Goal: Check status: Check status

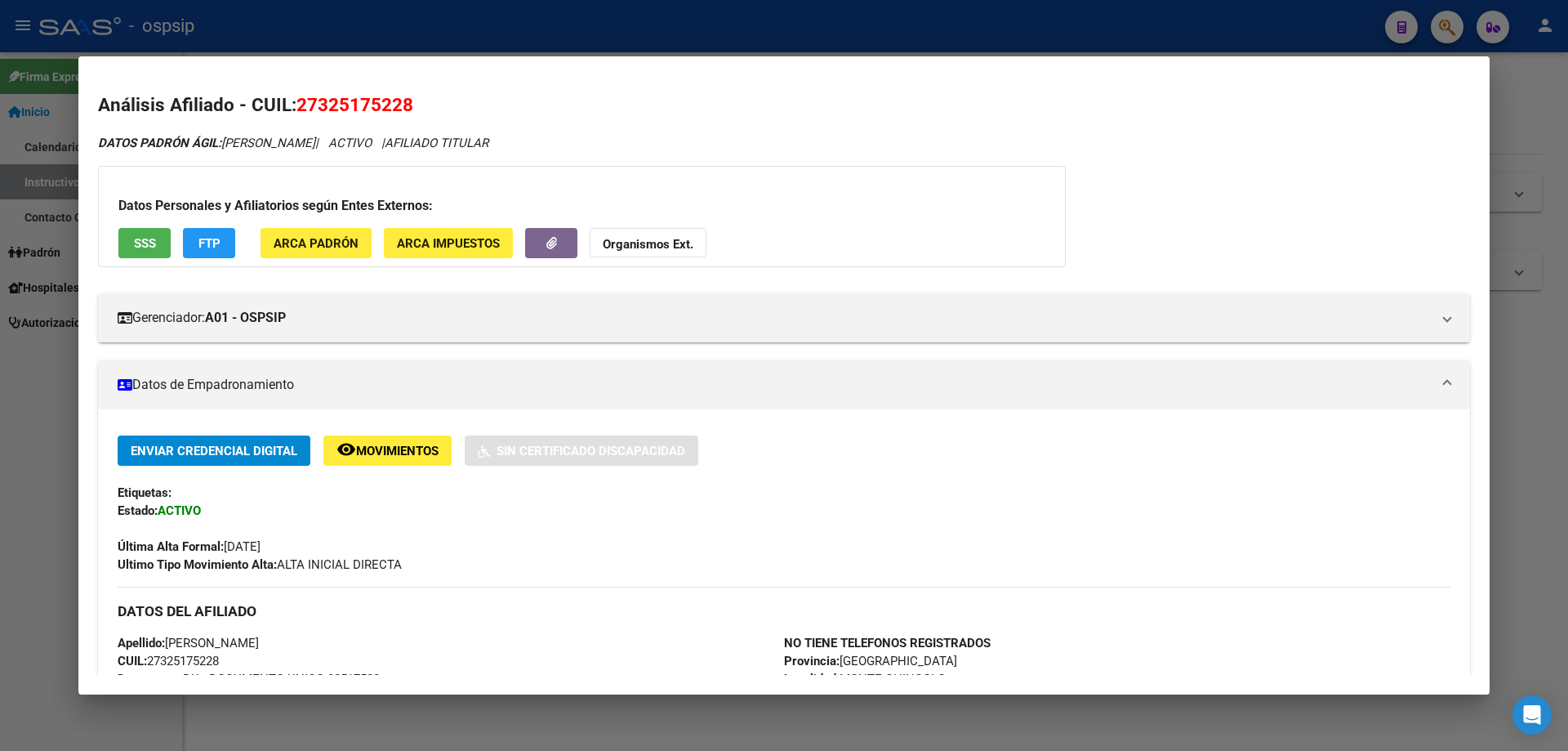
scroll to position [119, 0]
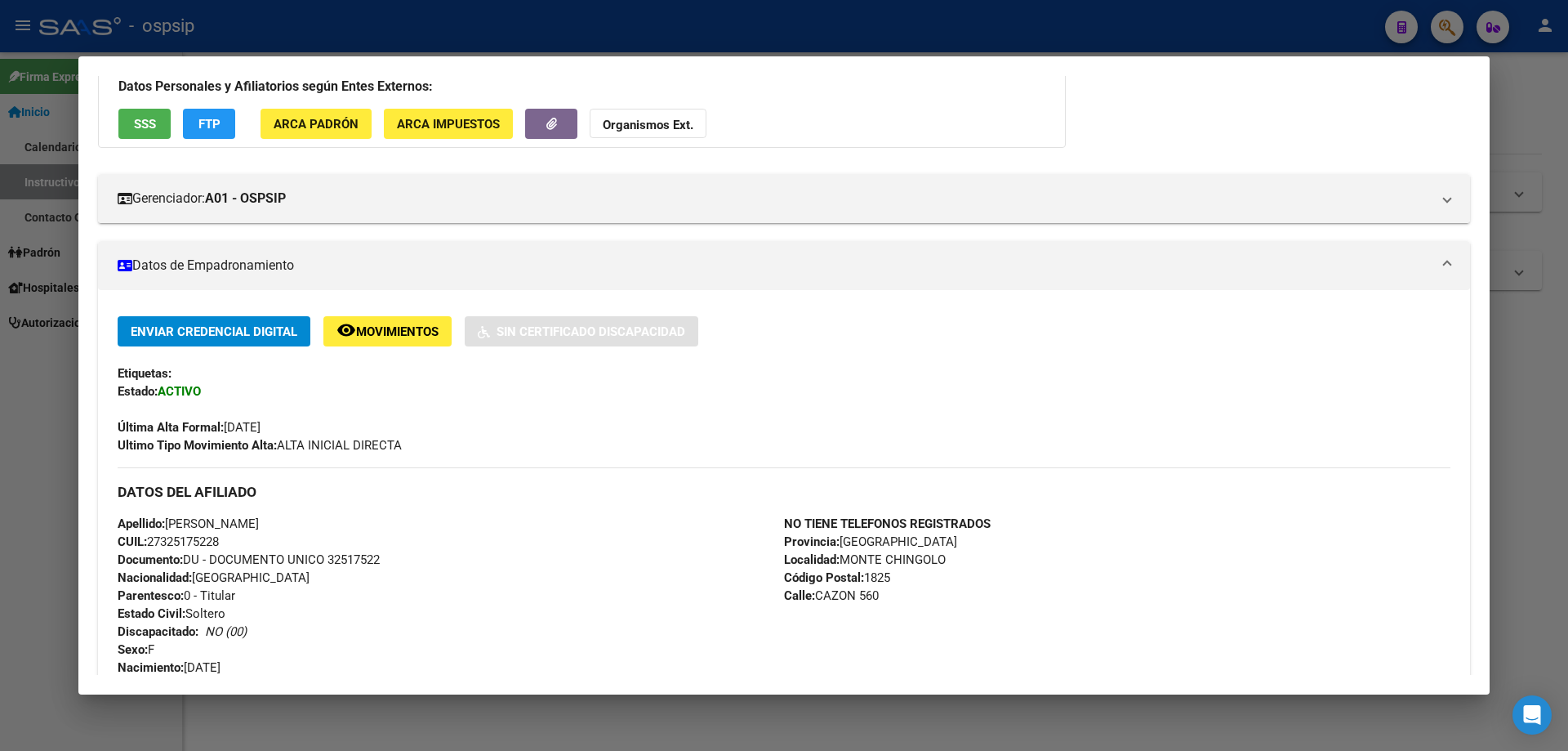
click at [921, 728] on div at bounding box center [784, 376] width 1568 height 751
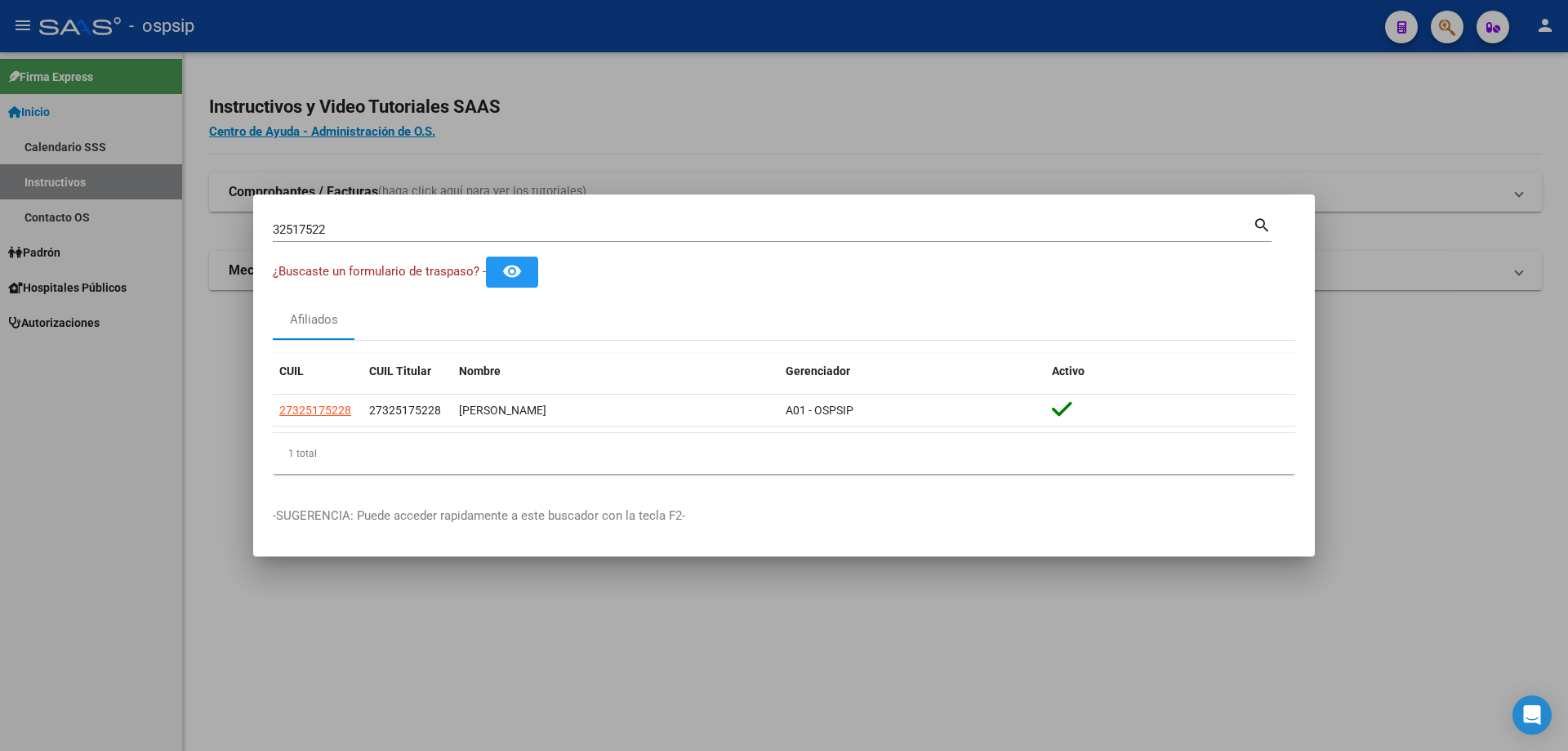
click at [465, 227] on input "32517522" at bounding box center [763, 229] width 980 height 14
type input "3"
type input "48029650"
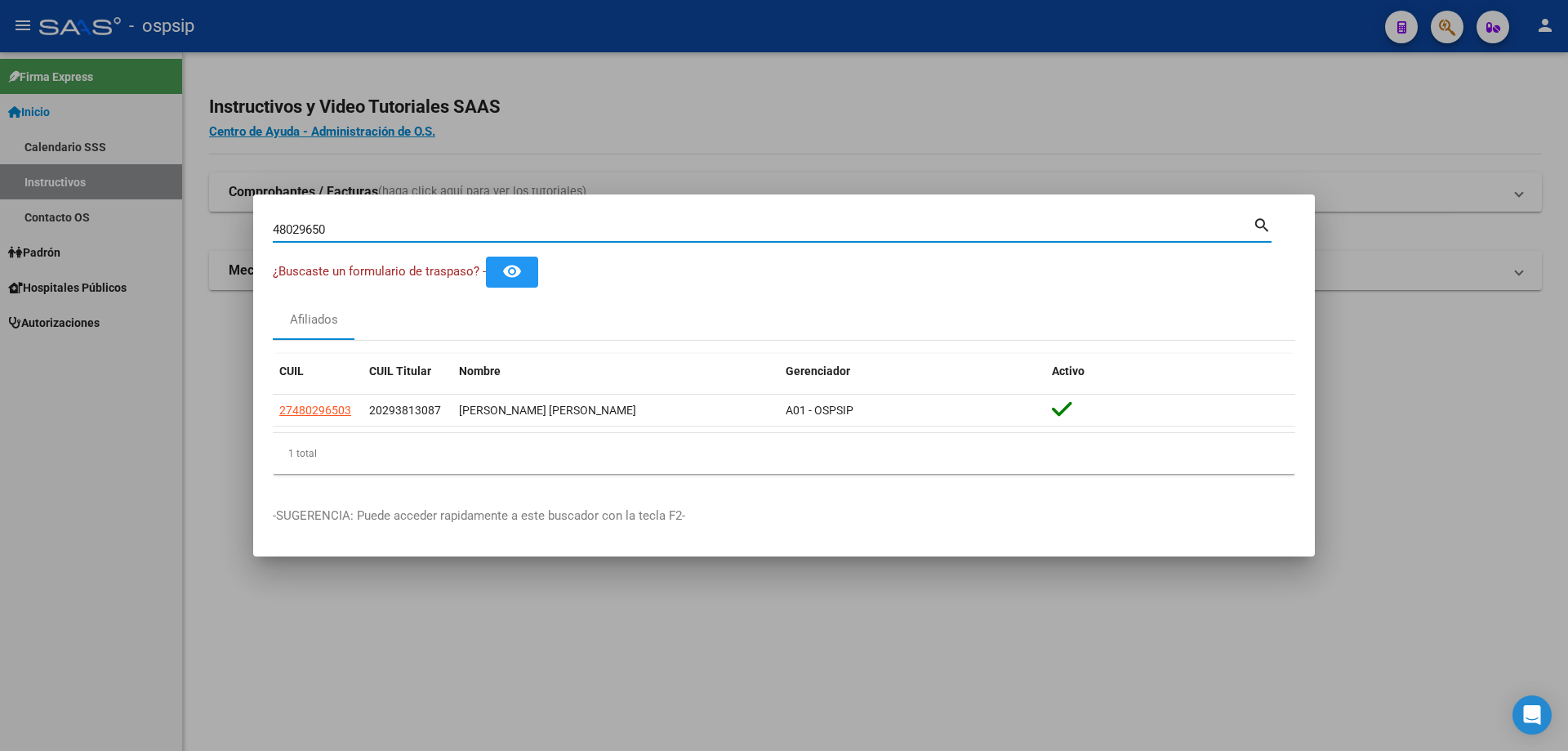
click at [418, 227] on input "48029650" at bounding box center [763, 229] width 980 height 14
click at [412, 231] on input "48029650" at bounding box center [763, 229] width 980 height 14
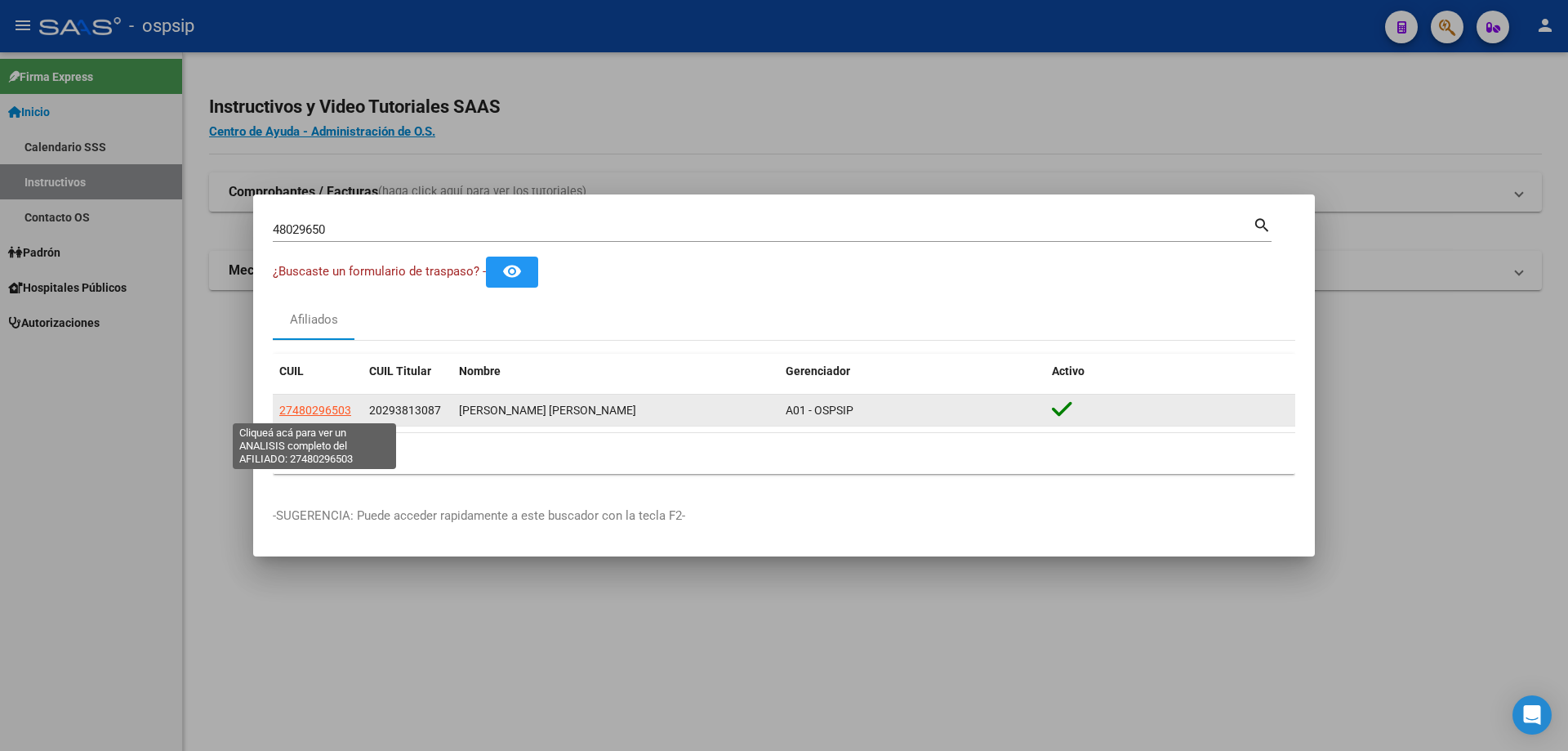
click at [329, 408] on span "27480296503" at bounding box center [315, 409] width 72 height 13
type textarea "27480296503"
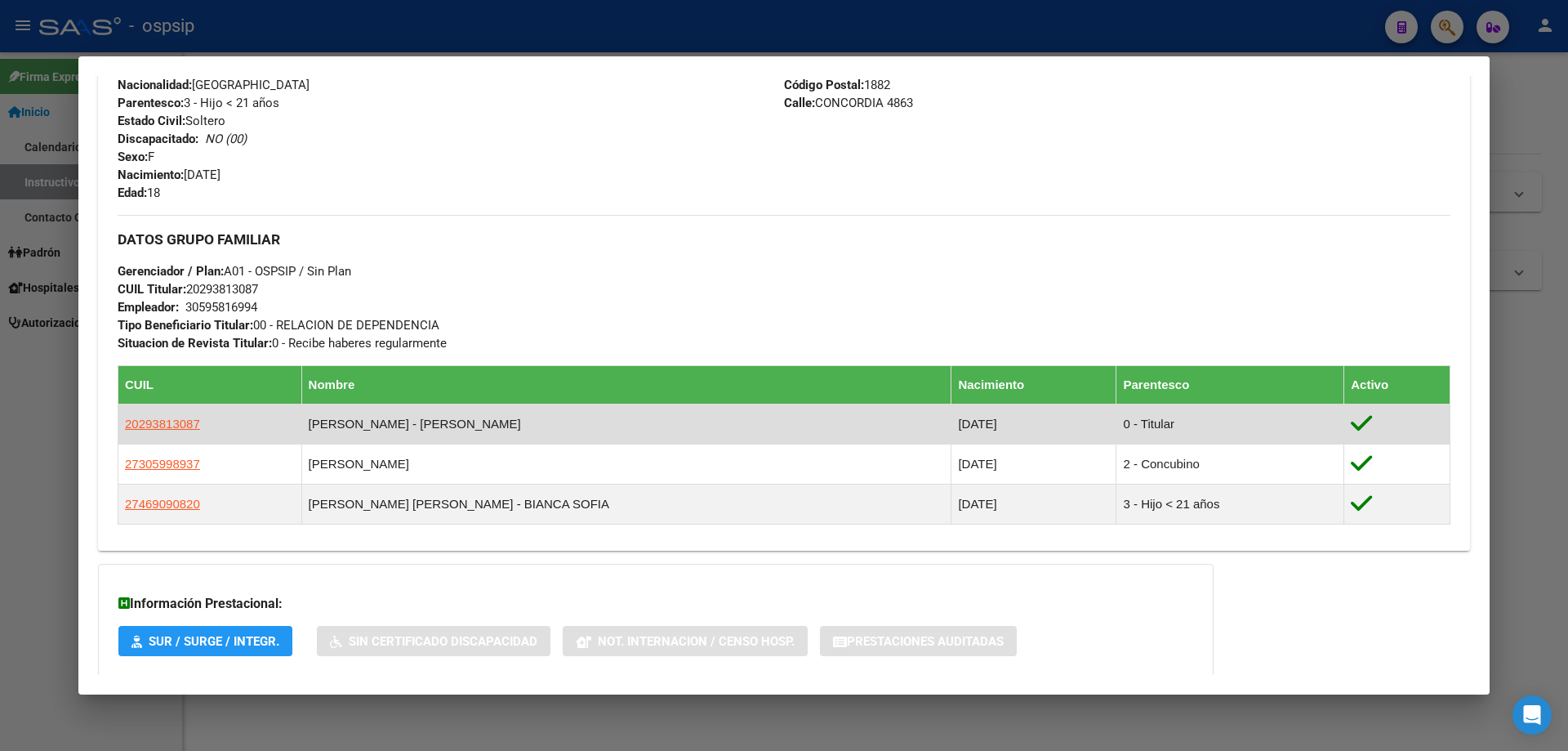
scroll to position [658, 0]
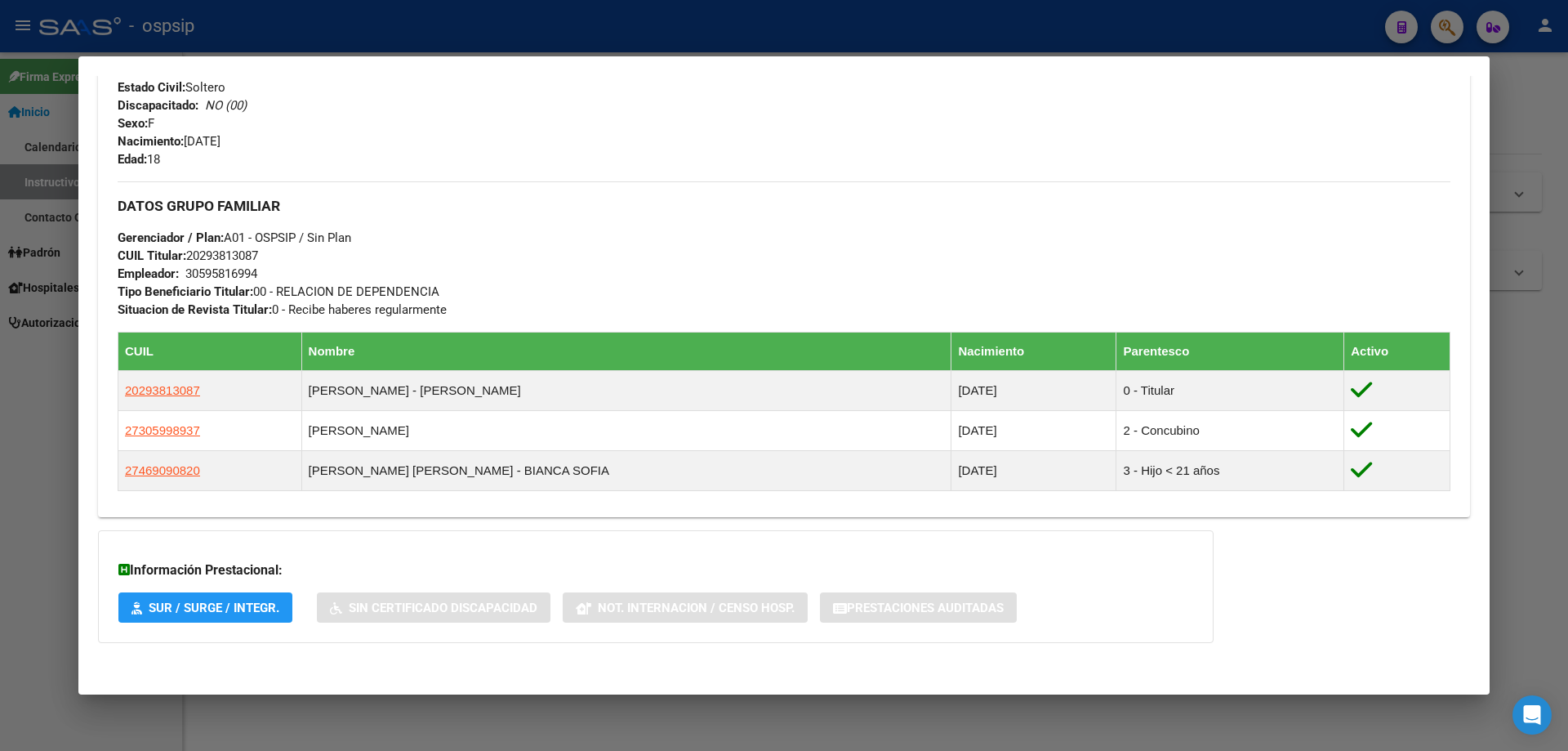
click at [797, 719] on div at bounding box center [784, 376] width 1568 height 751
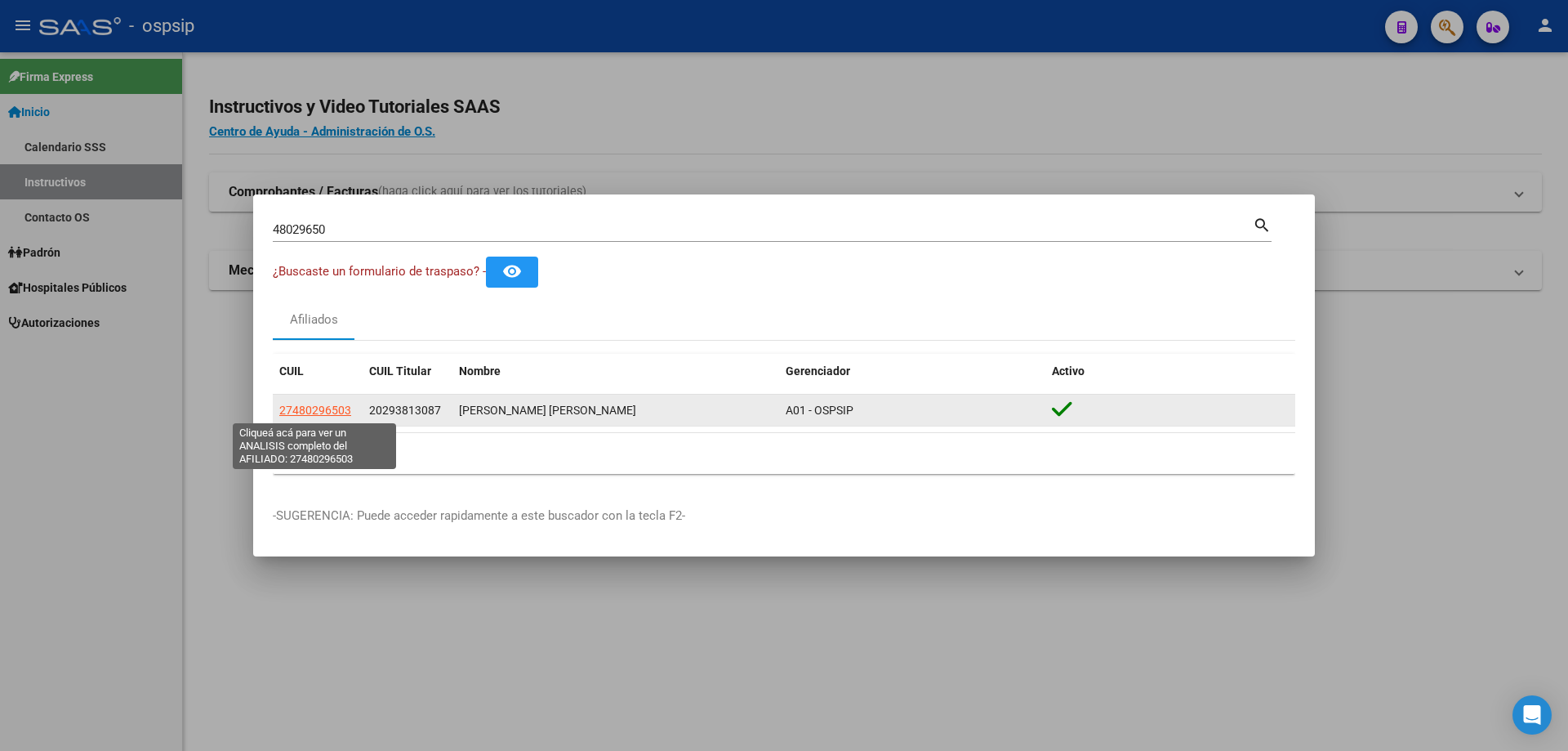
click at [337, 406] on span "27480296503" at bounding box center [315, 409] width 72 height 13
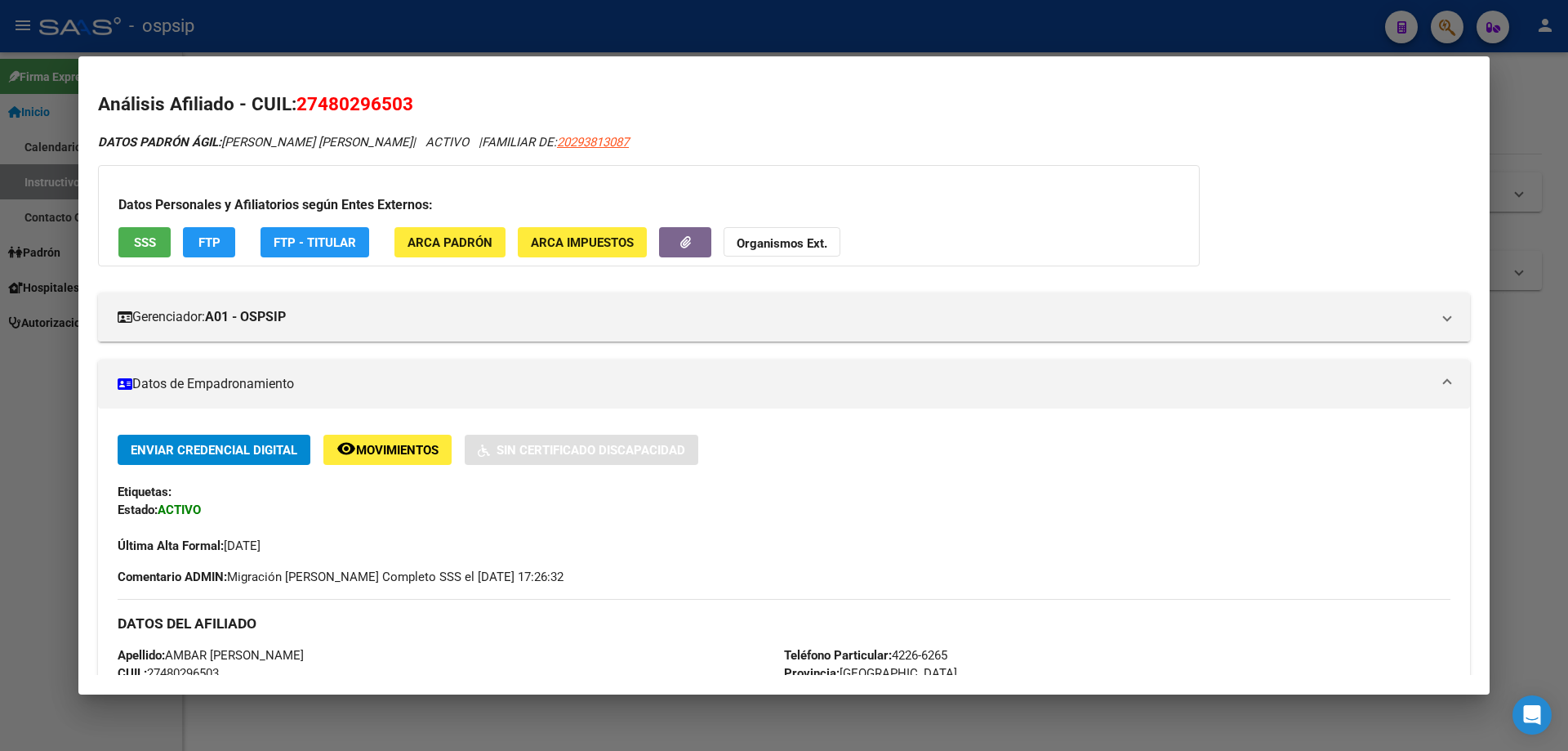
scroll to position [0, 0]
click at [1534, 497] on div at bounding box center [784, 376] width 1568 height 751
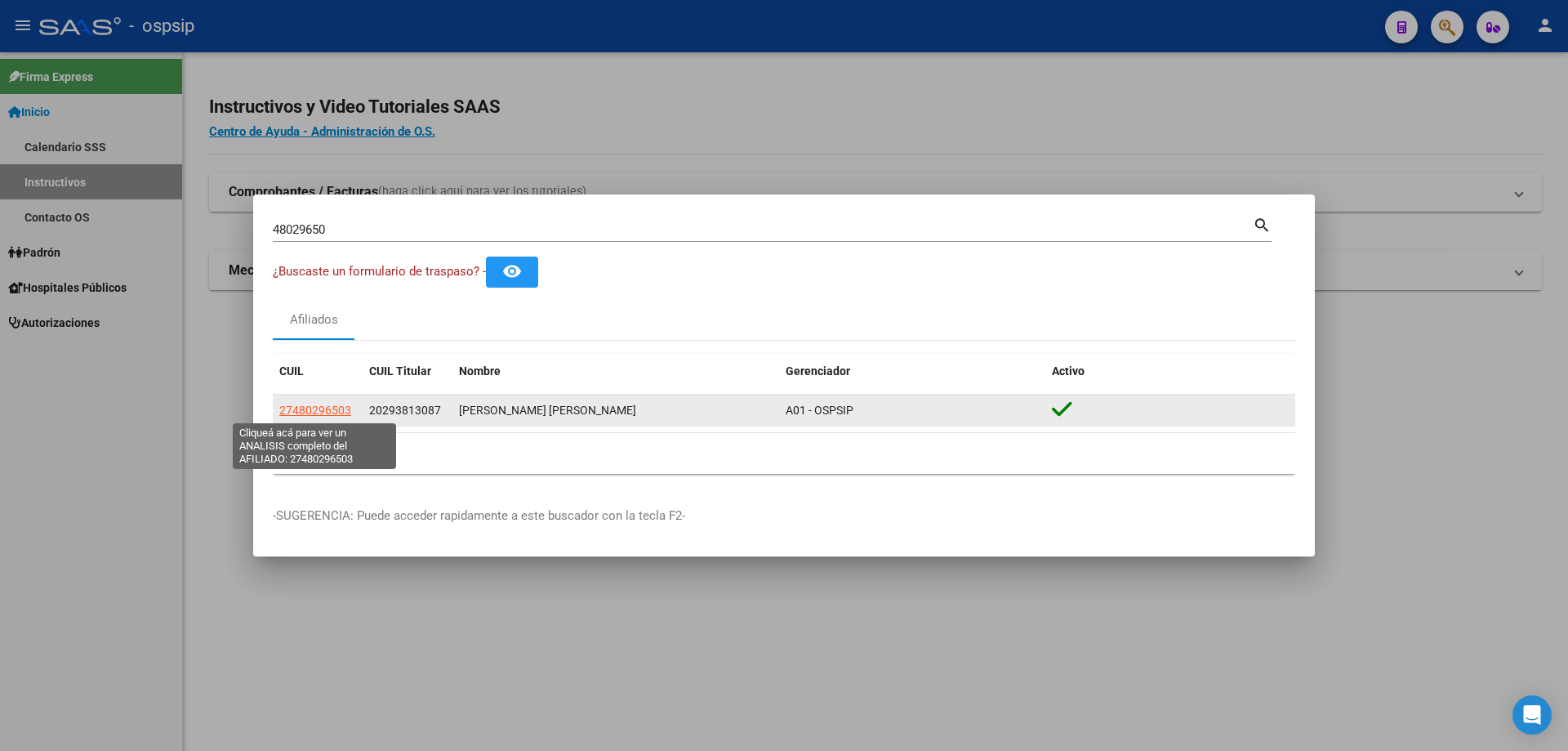
click at [340, 408] on span "27480296503" at bounding box center [315, 409] width 72 height 13
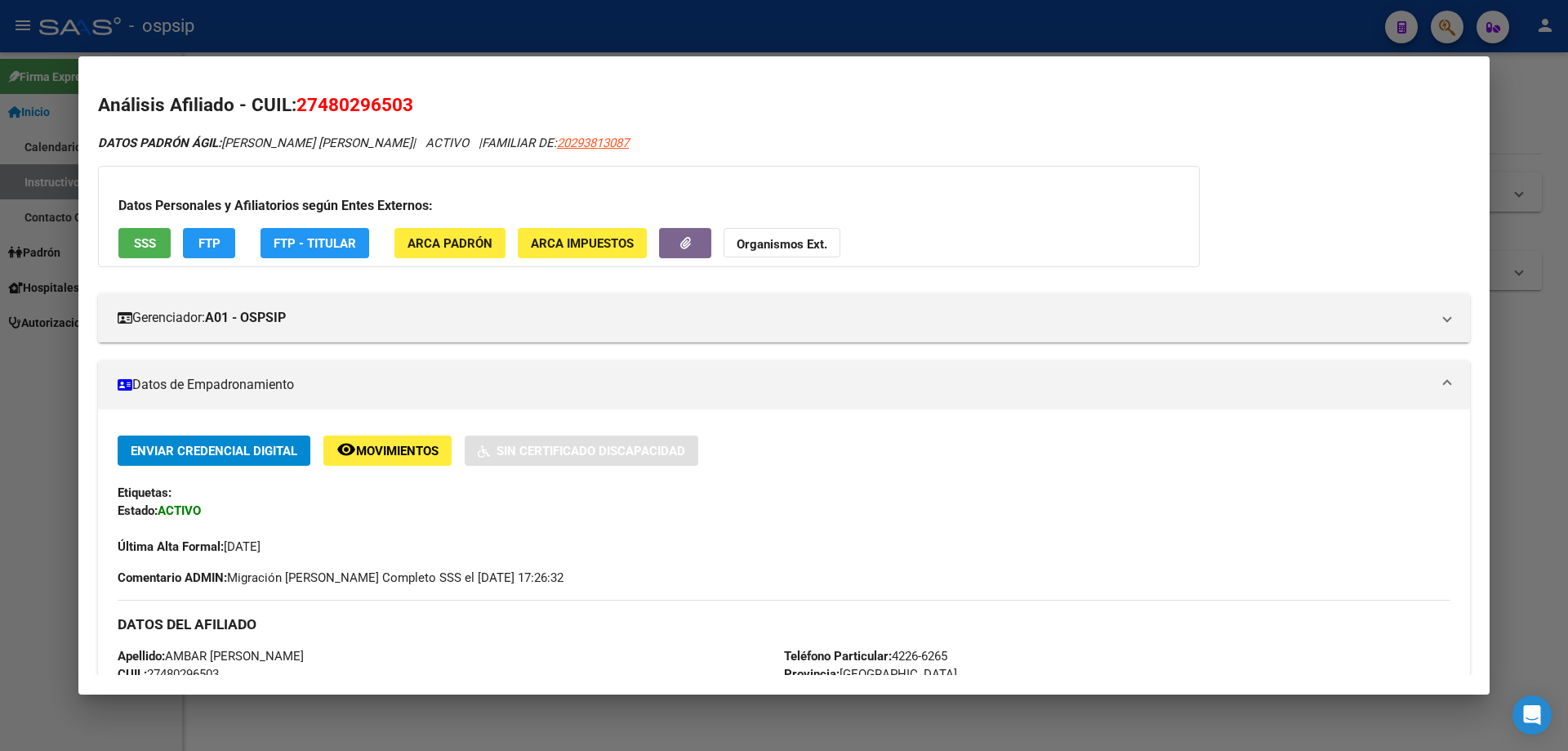
scroll to position [82, 0]
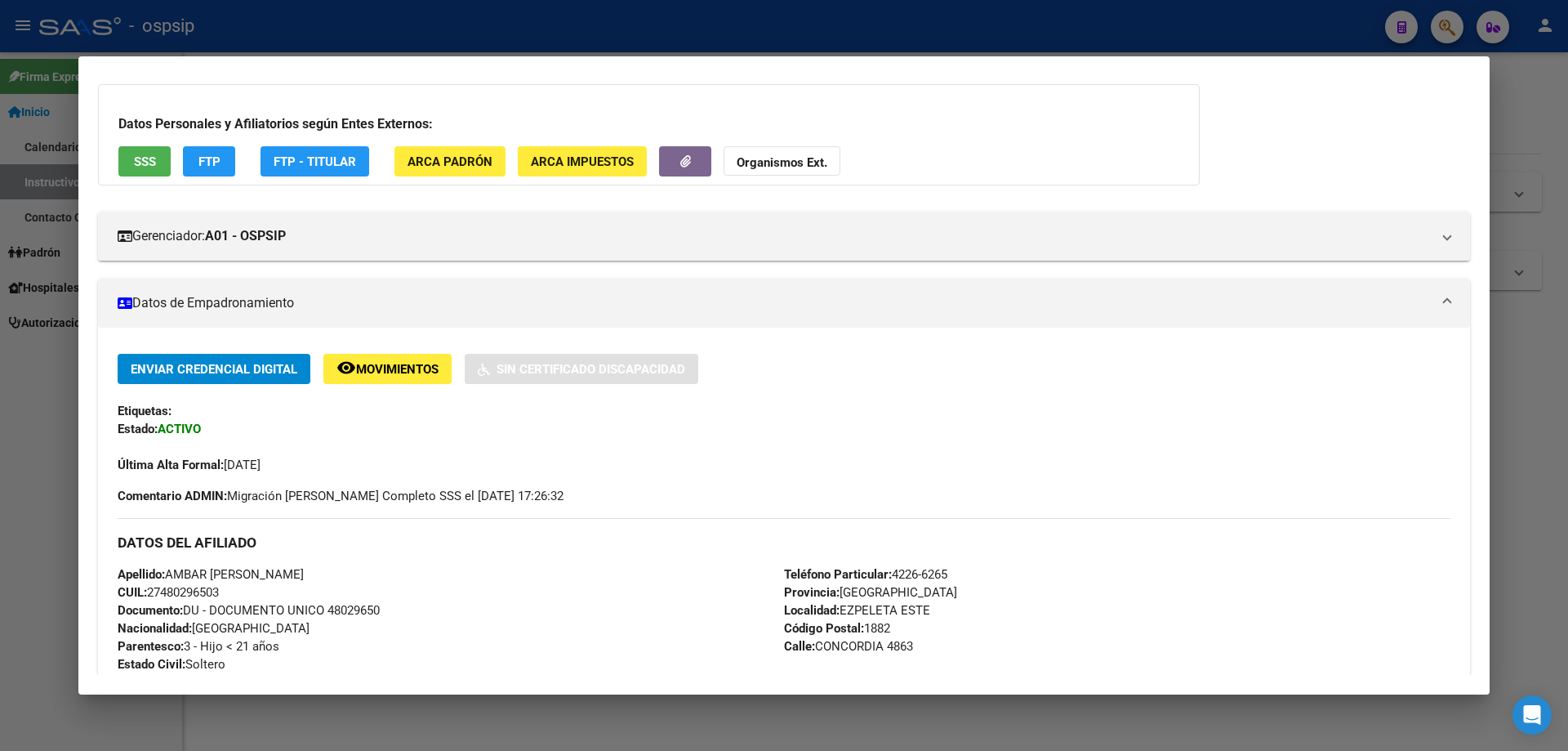
click at [1550, 478] on div at bounding box center [784, 376] width 1568 height 751
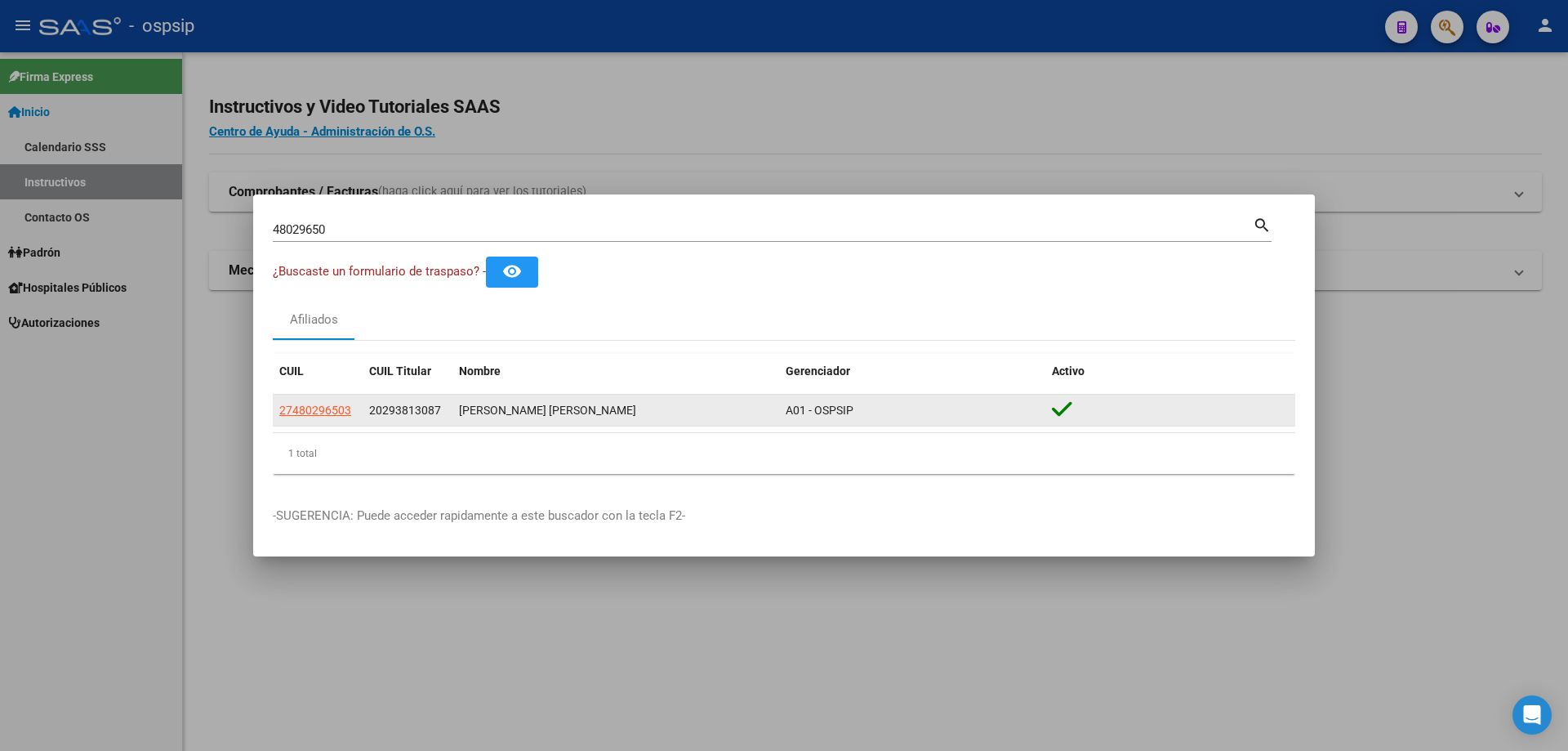
click at [521, 408] on div "[PERSON_NAME] [PERSON_NAME]" at bounding box center [616, 410] width 314 height 19
click at [507, 403] on div "[PERSON_NAME] [PERSON_NAME]" at bounding box center [616, 410] width 314 height 19
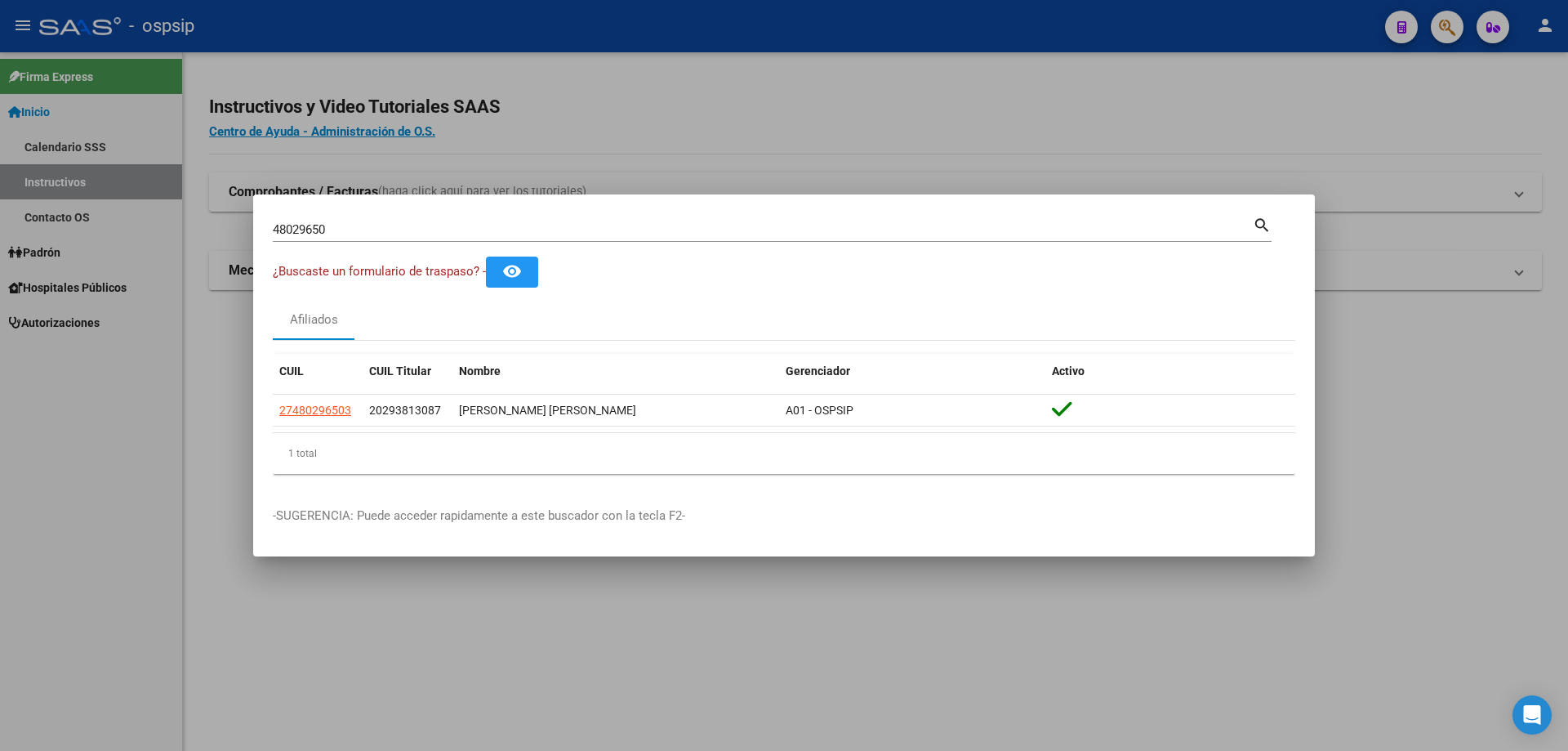
click at [683, 207] on mat-dialog-container "48029650 Buscar (apellido, dni, cuil, nro traspaso, cuit, obra social) search ¿…" at bounding box center [783, 376] width 1061 height 363
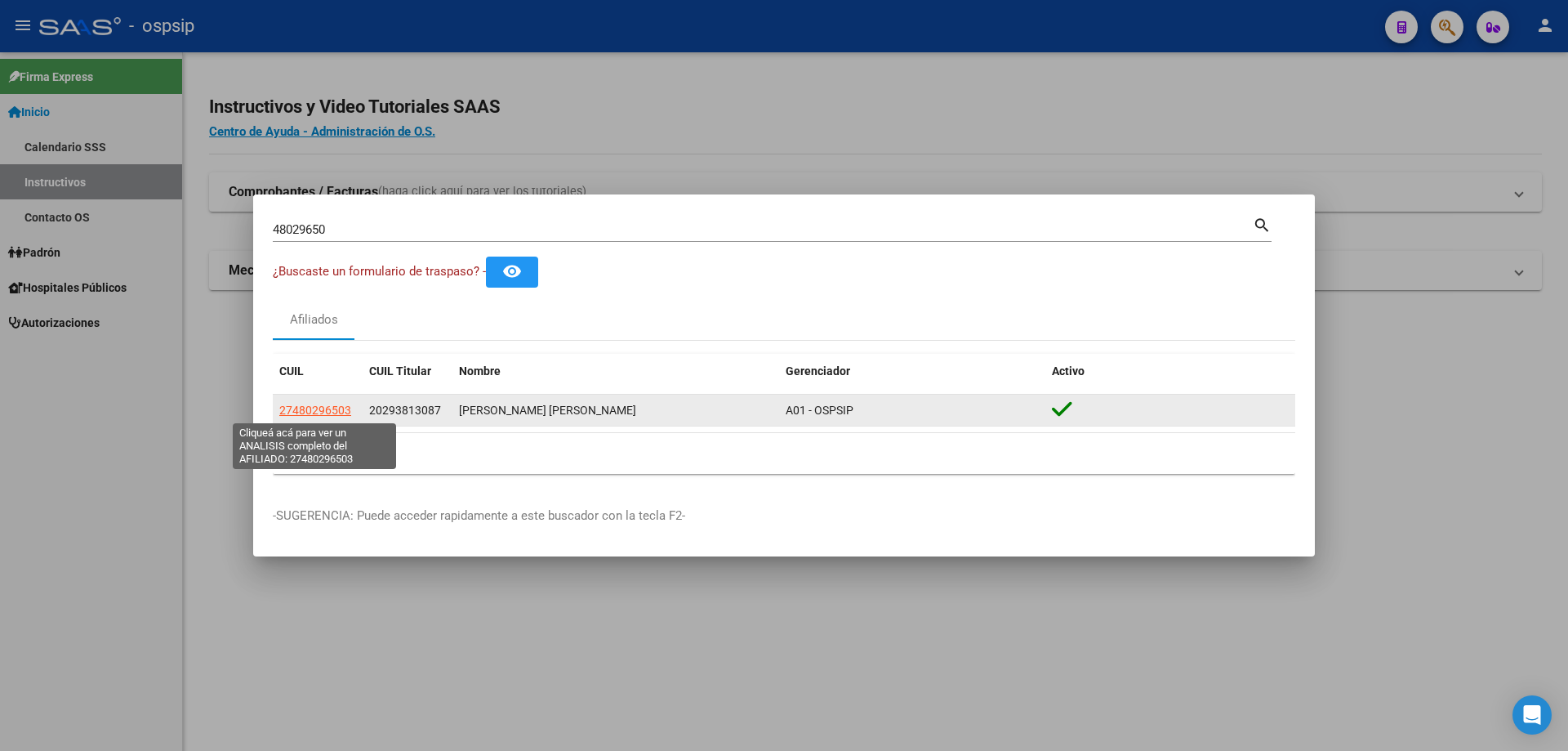
click at [330, 407] on span "27480296503" at bounding box center [315, 409] width 72 height 13
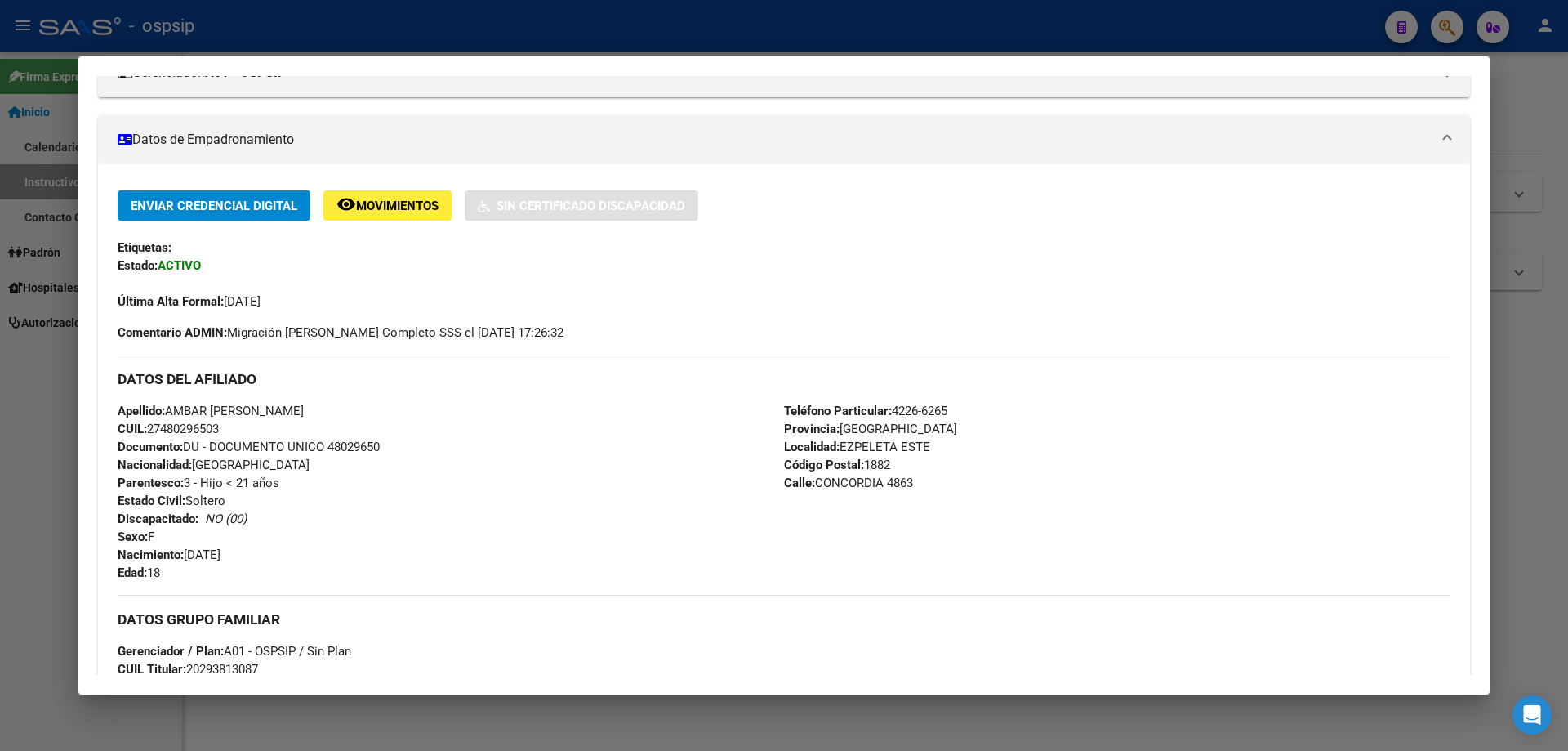
scroll to position [0, 0]
